Goal: Task Accomplishment & Management: Use online tool/utility

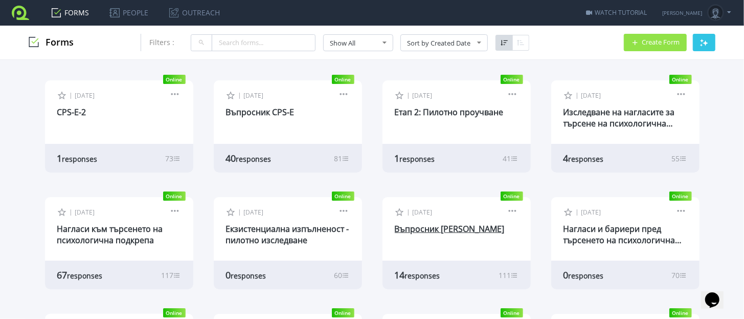
click at [428, 231] on link "Въпросник [PERSON_NAME]" at bounding box center [450, 228] width 110 height 11
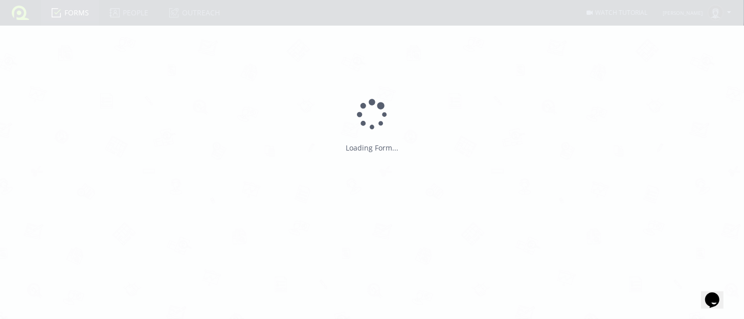
type input "Въпросник [PERSON_NAME]"
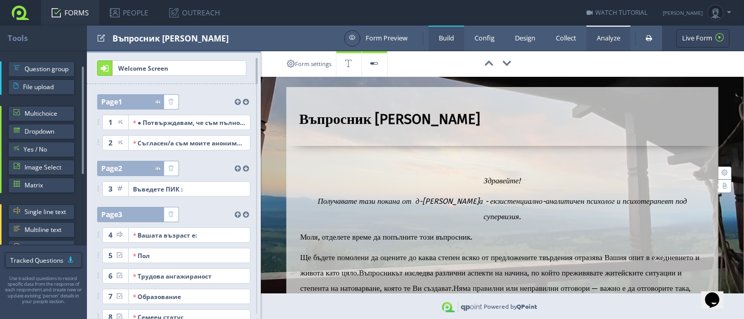
click at [612, 41] on link "Analyze" at bounding box center [608, 38] width 44 height 25
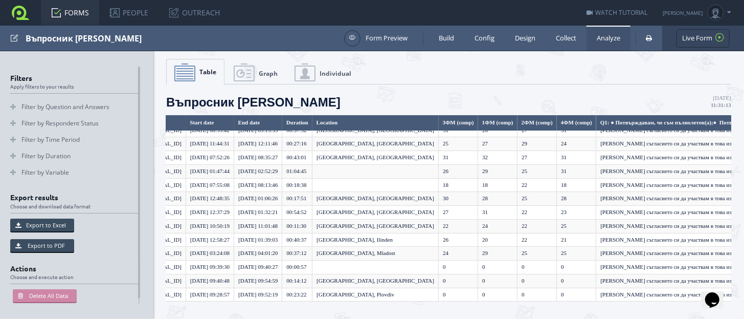
scroll to position [30, 52]
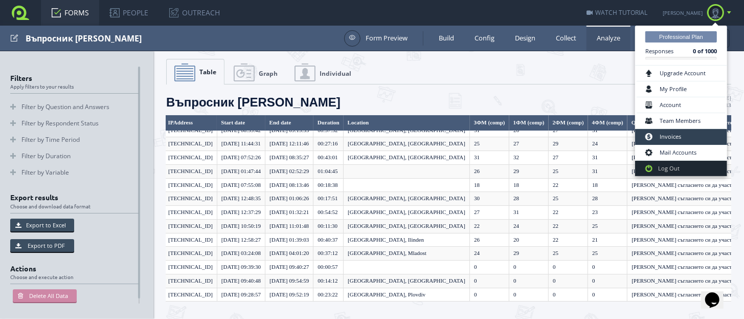
click at [685, 138] on link "Invoices" at bounding box center [681, 137] width 89 height 16
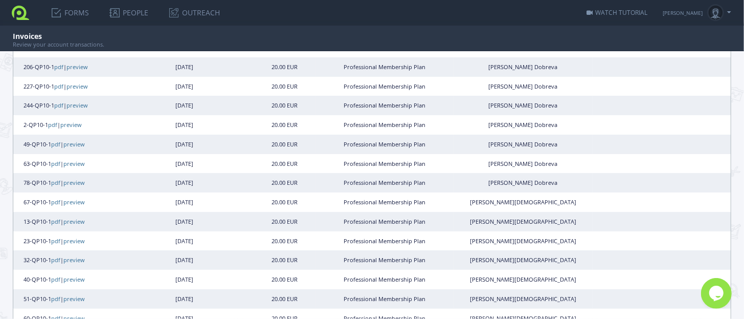
scroll to position [534, 0]
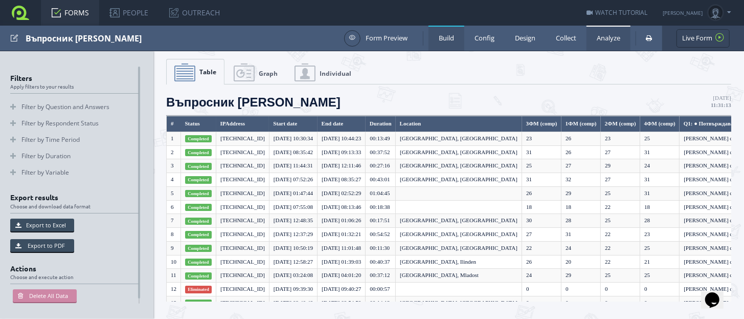
click at [434, 38] on link "Build" at bounding box center [446, 38] width 36 height 25
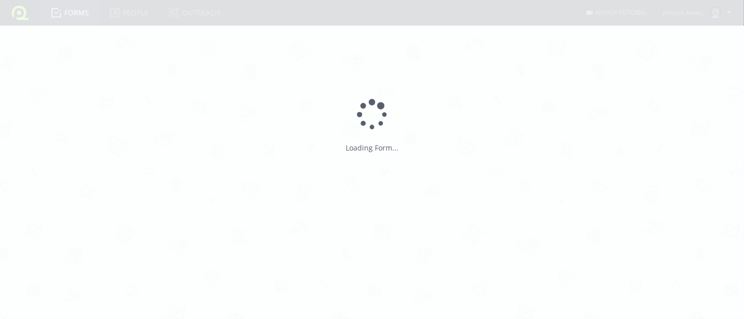
type input "Въпросник [PERSON_NAME]"
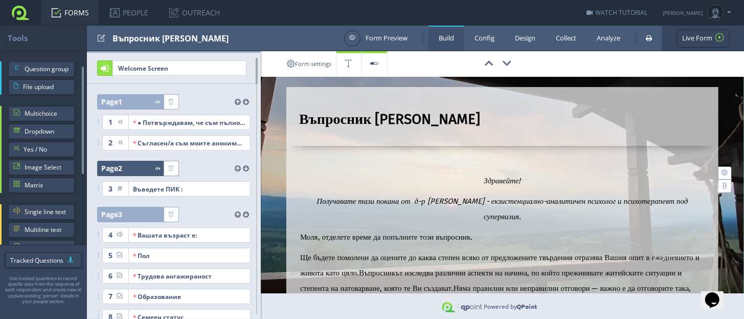
click at [138, 171] on div at bounding box center [142, 168] width 41 height 15
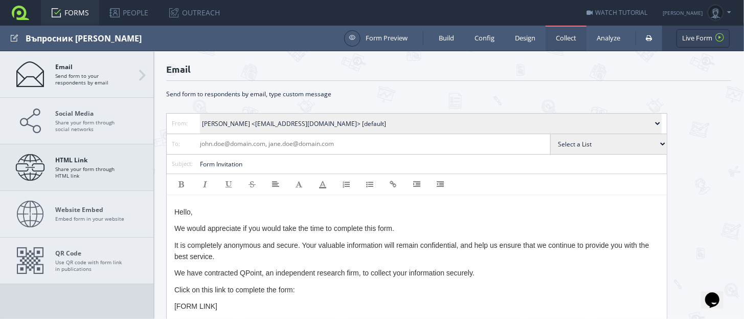
click at [78, 165] on span "HTML Link Share your form through HTML link" at bounding box center [91, 167] width 72 height 22
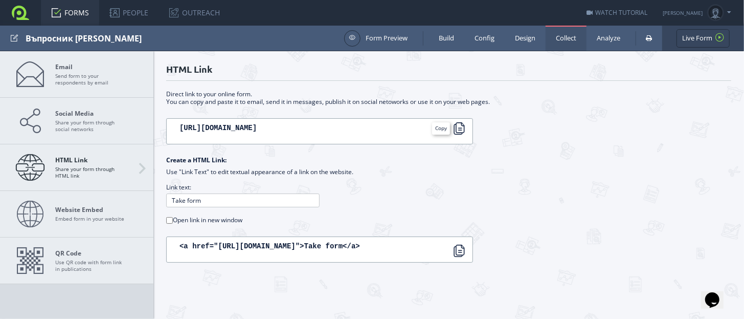
click at [457, 131] on div at bounding box center [459, 128] width 12 height 12
click at [61, 13] on link "FORMS" at bounding box center [70, 13] width 58 height 26
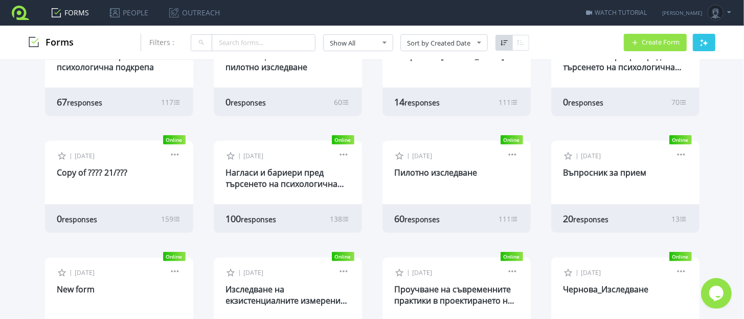
scroll to position [192, 0]
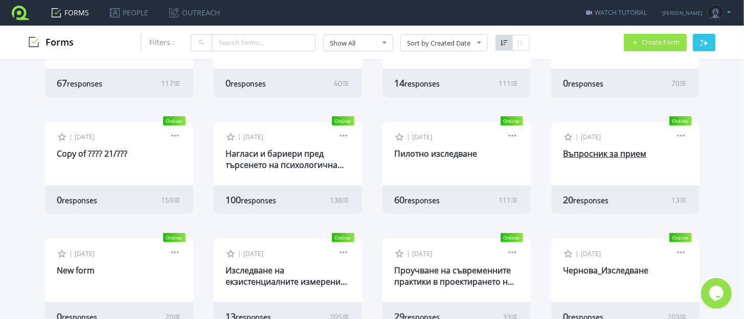
click at [591, 157] on link "Въпросник за прием" at bounding box center [604, 153] width 83 height 11
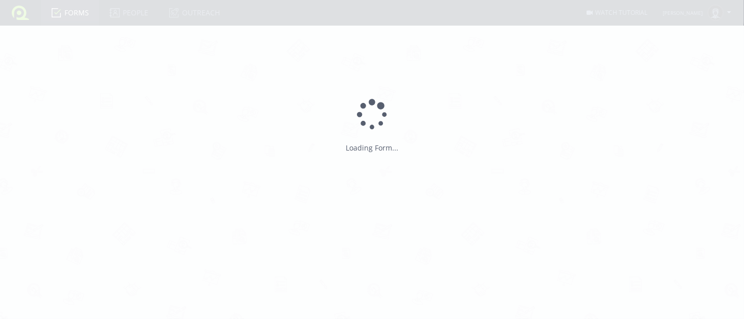
type input "Въпросник за прием"
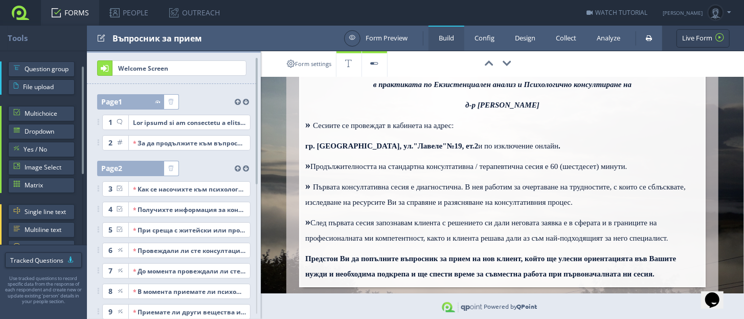
scroll to position [127, 0]
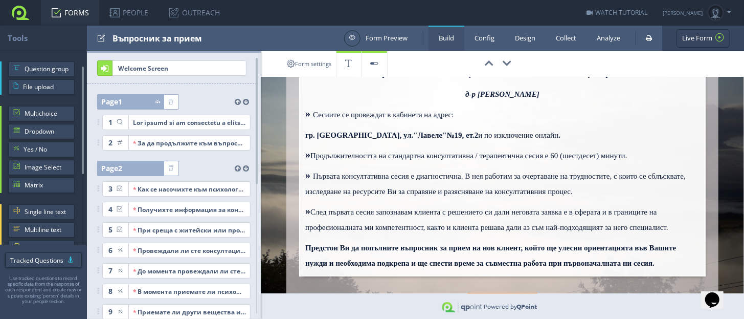
click at [644, 189] on span "Първата консултативна сесия е диагностична. В нея работим за очертаване на труд…" at bounding box center [495, 184] width 380 height 24
click at [657, 186] on p "» Първата консултативна сесия е диагностична. В нея работим за очертаване на тр…" at bounding box center [502, 186] width 394 height 36
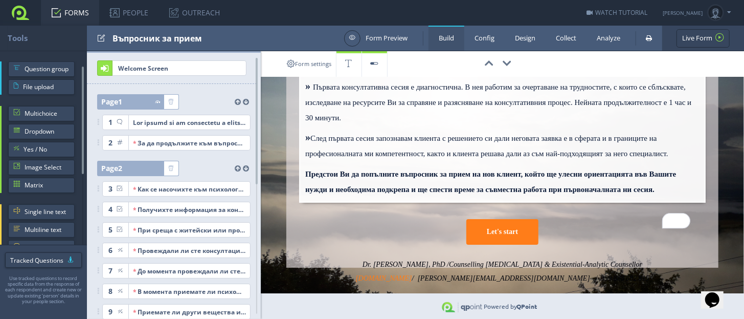
scroll to position [178, 0]
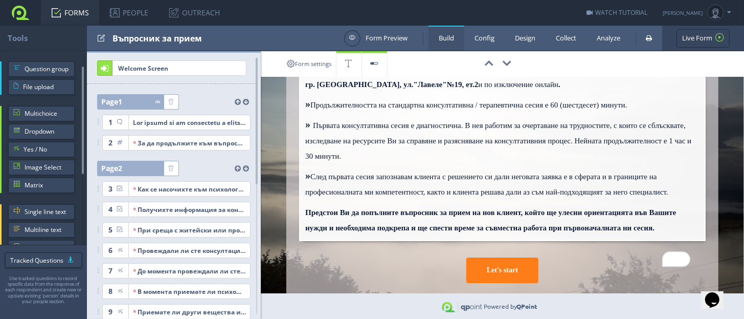
click at [314, 173] on span "След първата сесия запознавам клиента с решението си дали неговата заявка е в с…" at bounding box center [486, 184] width 363 height 24
click at [318, 174] on span "[PERSON_NAME] първата сесия запознавам клиента с решението си дали неговата зая…" at bounding box center [498, 184] width 387 height 24
click at [328, 175] on span "Ако лед първата сесия запознавам клиента с решението си дали неговата заявка е …" at bounding box center [486, 184] width 363 height 24
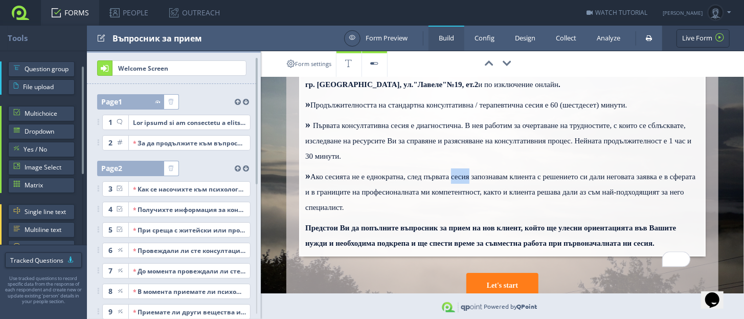
drag, startPoint x: 472, startPoint y: 173, endPoint x: 492, endPoint y: 174, distance: 20.5
click at [492, 174] on span "Ако сесията не е еднократна, след първата сесия запознавам клиента с решението …" at bounding box center [500, 191] width 390 height 39
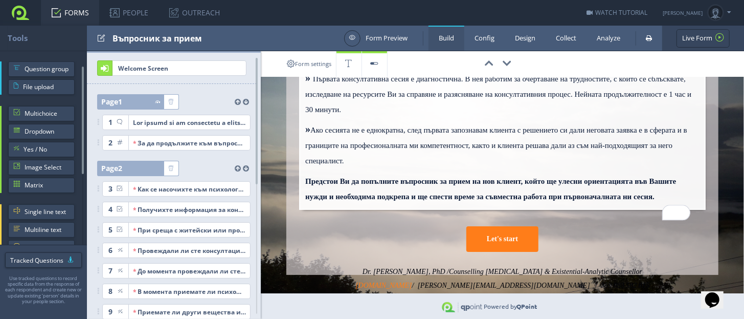
scroll to position [242, 0]
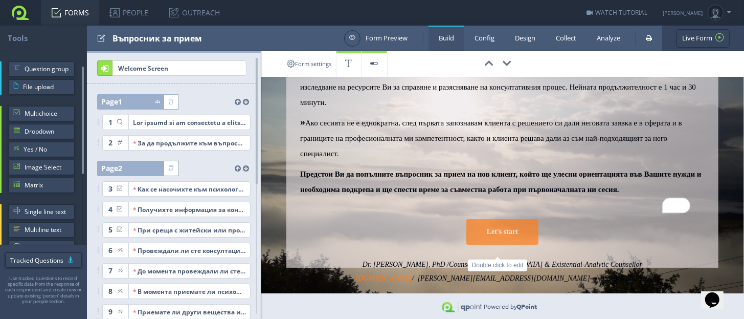
click at [504, 236] on div "Let's start" at bounding box center [502, 232] width 72 height 26
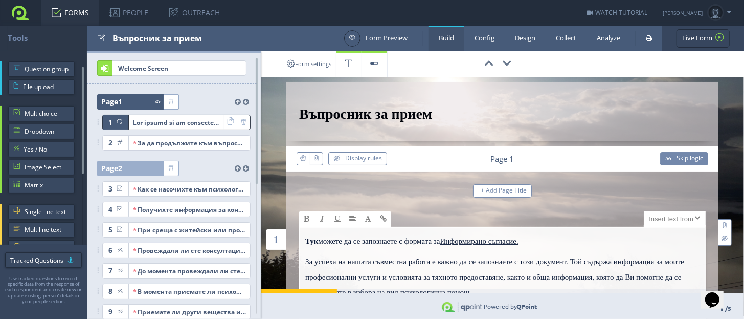
scroll to position [0, 0]
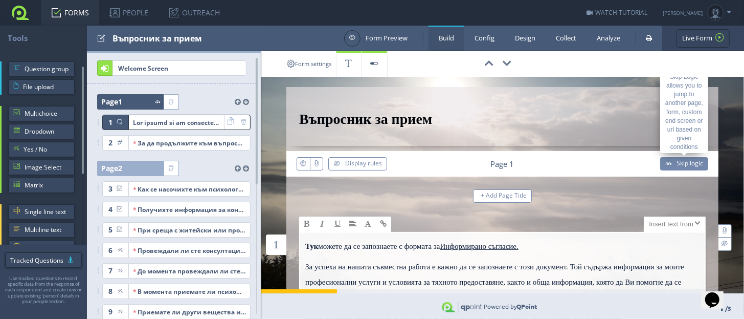
click at [676, 164] on span "Skip logic" at bounding box center [689, 163] width 27 height 9
select select "7"
select select "8"
select select "2"
select select "YpK.r7GMVrUg5JwBEuExzw__"
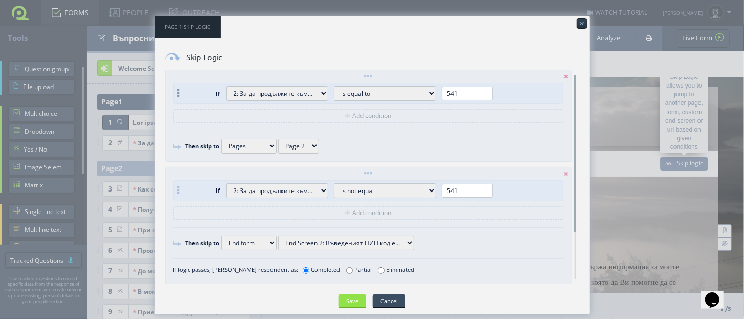
click at [431, 92] on select "is is not is exact phrase contains is greater than is greater than or equal is …" at bounding box center [385, 93] width 102 height 15
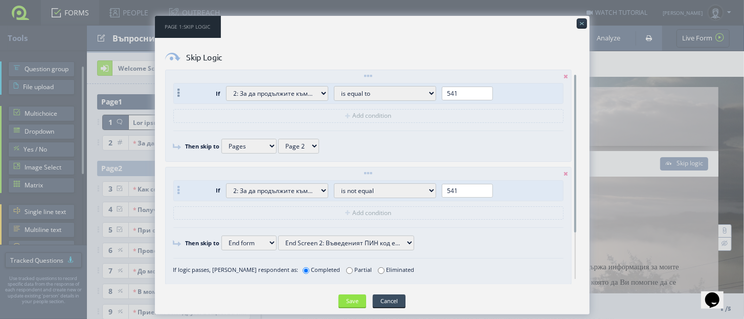
select select "9"
click at [334, 86] on select "is is not is exact phrase contains is greater than is greater than or equal is …" at bounding box center [385, 93] width 102 height 15
click at [504, 93] on input "text" at bounding box center [521, 93] width 51 height 14
type input "550"
click at [432, 186] on select "is is not is exact phrase contains is greater than is greater than or equal is …" at bounding box center [385, 190] width 102 height 15
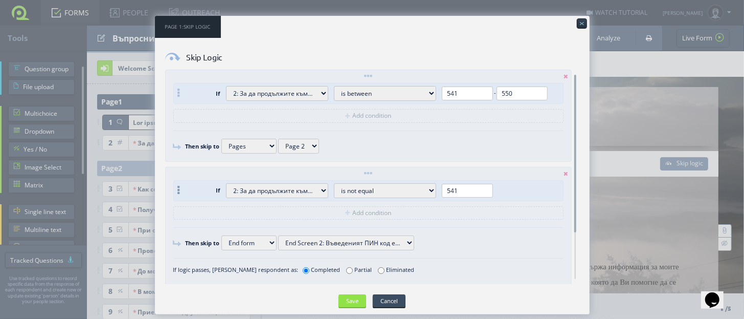
select select "10"
click at [334, 183] on select "is is not is exact phrase contains is greater than is greater than or equal is …" at bounding box center [385, 190] width 102 height 15
click at [509, 188] on input "text" at bounding box center [521, 191] width 51 height 14
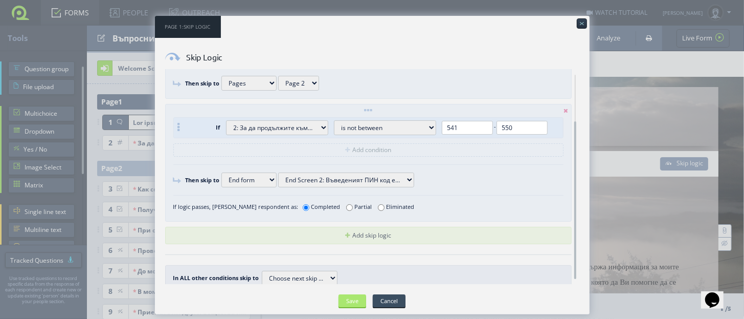
type input "550"
click at [355, 299] on input "Save" at bounding box center [352, 300] width 28 height 13
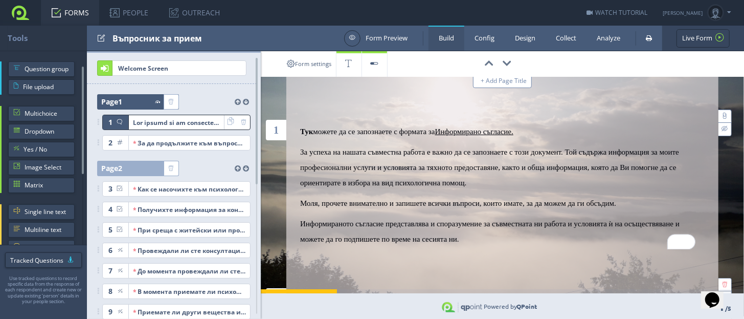
scroll to position [63, 0]
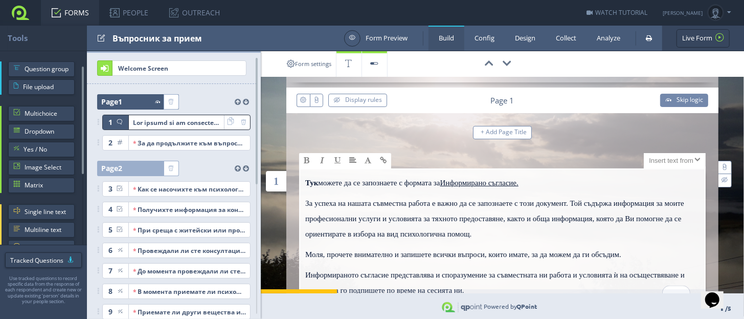
click at [489, 180] on u "Информирано съгласие." at bounding box center [479, 182] width 78 height 8
click at [383, 39] on link "Form Preview" at bounding box center [375, 38] width 63 height 16
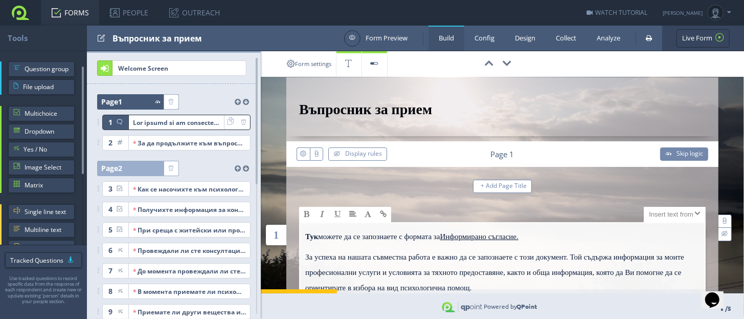
scroll to position [0, 0]
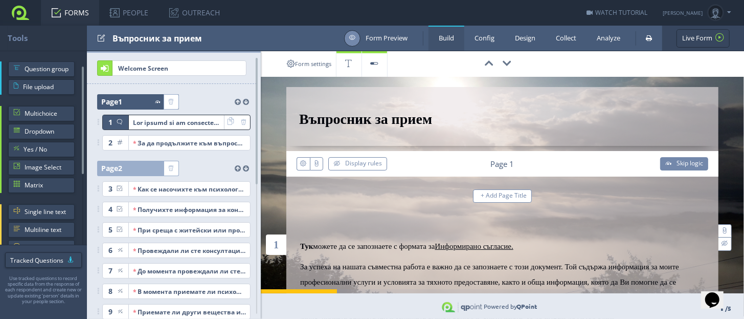
click at [372, 36] on link "Form Preview" at bounding box center [375, 38] width 63 height 16
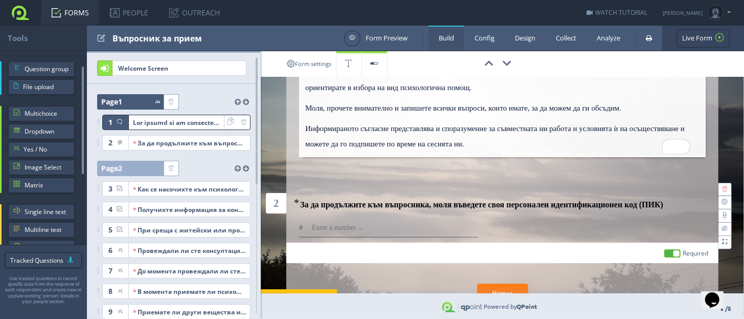
scroll to position [255, 0]
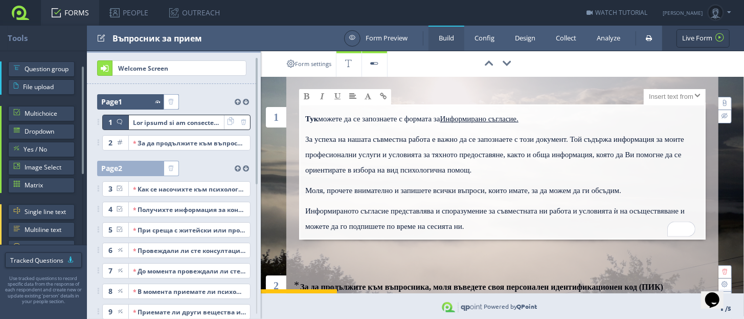
click at [483, 123] on p "Тук можете да се запознаете с формата за Информирано съгласие." at bounding box center [502, 120] width 394 height 20
drag, startPoint x: 462, startPoint y: 117, endPoint x: 547, endPoint y: 114, distance: 84.4
click at [518, 115] on u "Информирано съгласие." at bounding box center [479, 119] width 78 height 8
type input "Информирано съгласие"
click at [386, 96] on span at bounding box center [383, 96] width 7 height 7
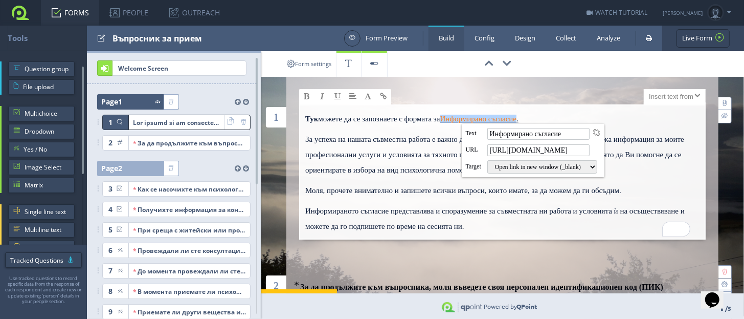
drag, startPoint x: 492, startPoint y: 150, endPoint x: 577, endPoint y: 146, distance: 85.0
click at [577, 146] on input "[URL][DOMAIN_NAME]" at bounding box center [538, 150] width 102 height 12
paste input "s://[DOMAIN_NAME][URL]"
type input "[URL][DOMAIN_NAME]"
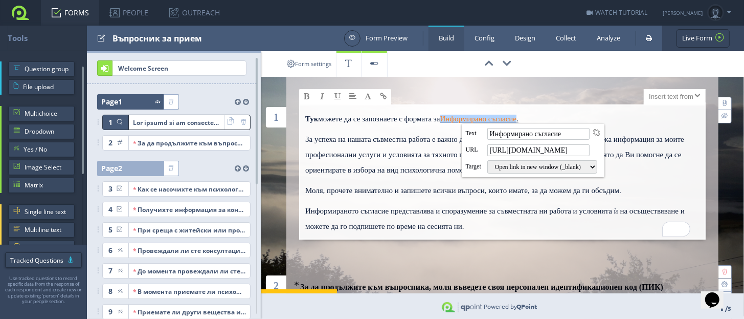
click at [641, 144] on p "За успеха на нашата съвместна работа е важно да се запознаете с този документ. …" at bounding box center [502, 156] width 394 height 51
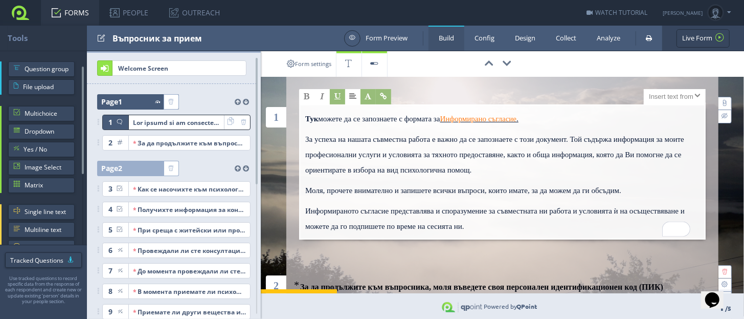
click at [544, 123] on p "Тук можете да се запознаете с формата за Информирано съгласие ." at bounding box center [502, 120] width 394 height 20
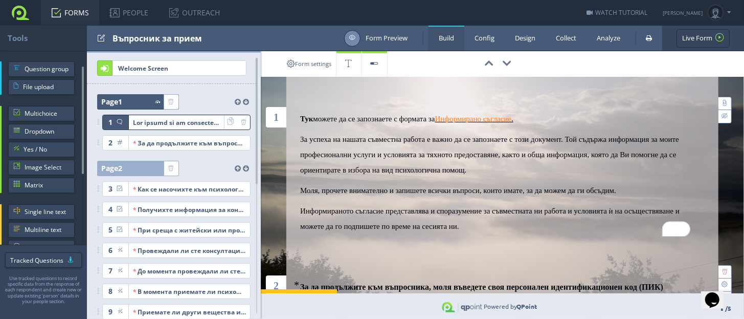
click at [353, 36] on icon at bounding box center [352, 38] width 7 height 8
